Goal: Check status: Check status

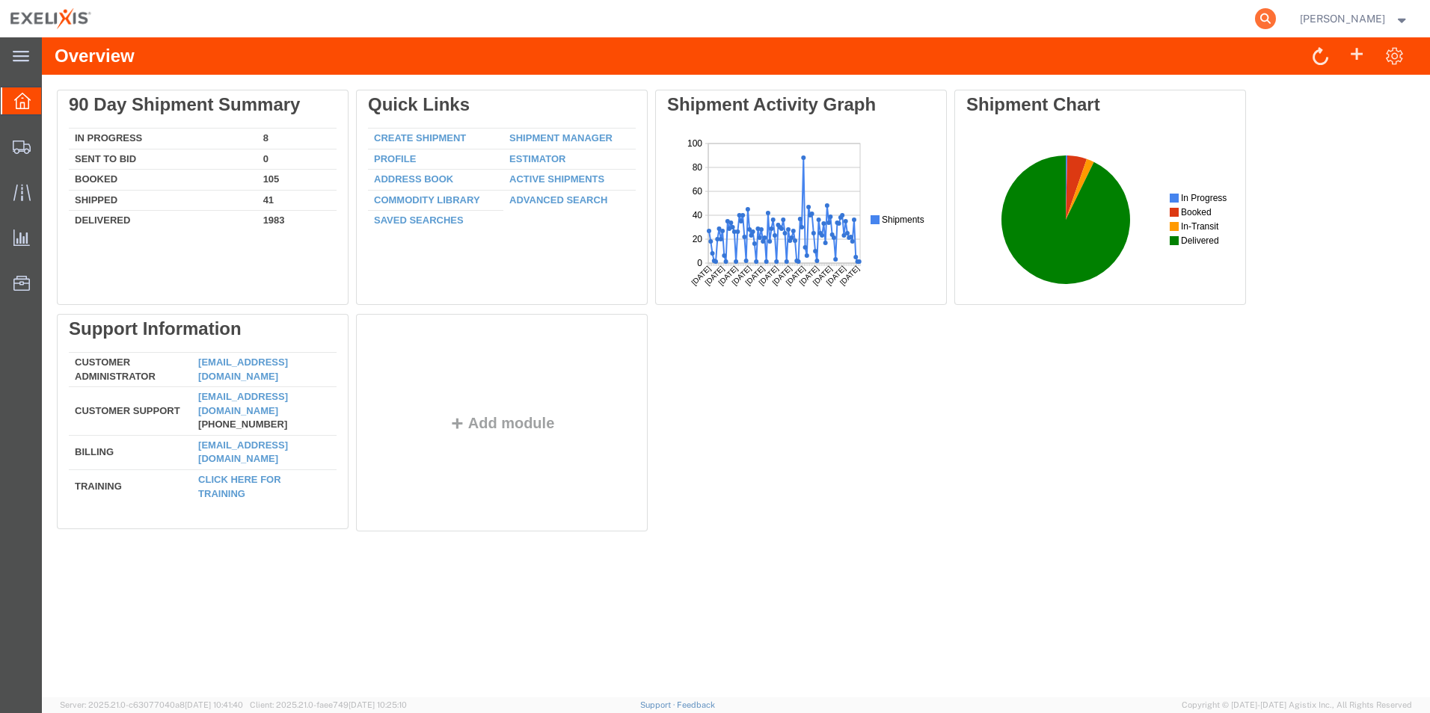
click at [1276, 18] on icon at bounding box center [1265, 18] width 21 height 21
click at [1048, 20] on input "search" at bounding box center [1027, 19] width 455 height 36
paste input "716916588"
type input "716916588"
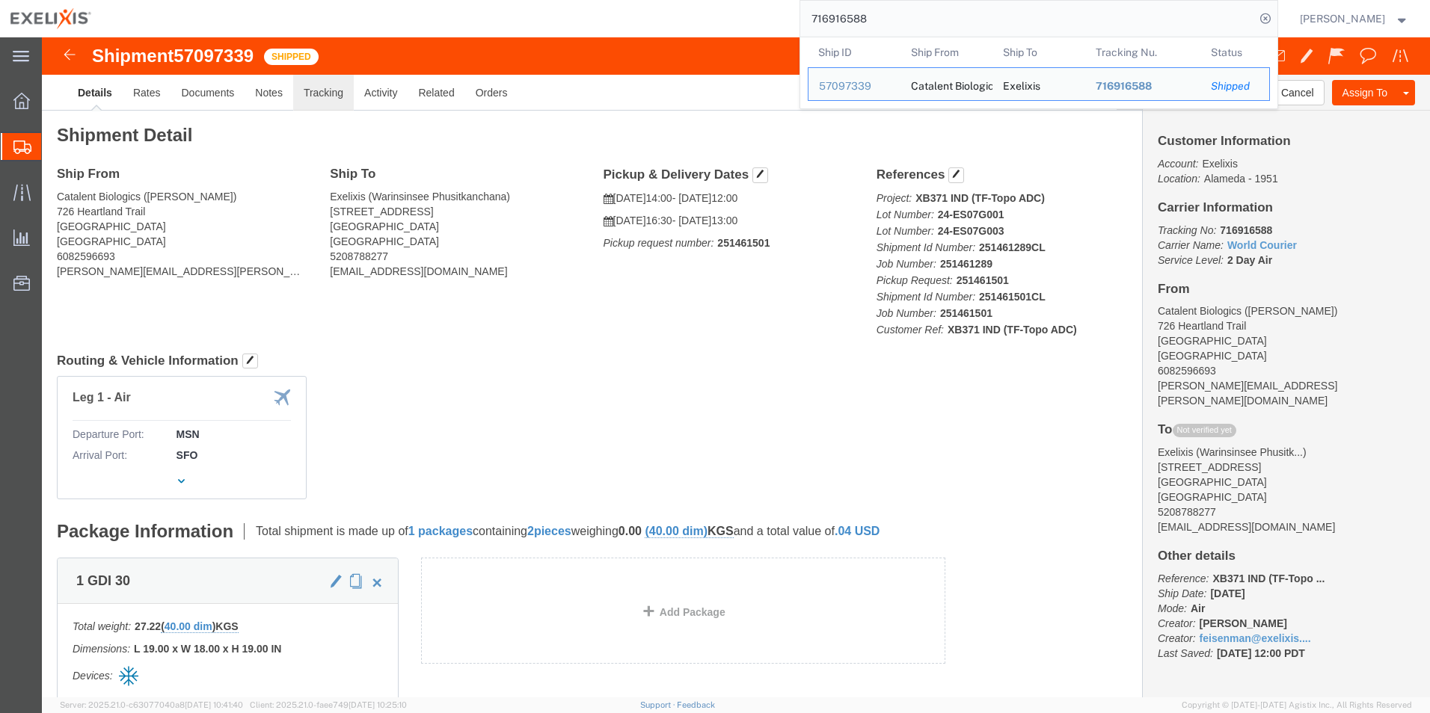
click link "Tracking"
